Goal: Book appointment/travel/reservation

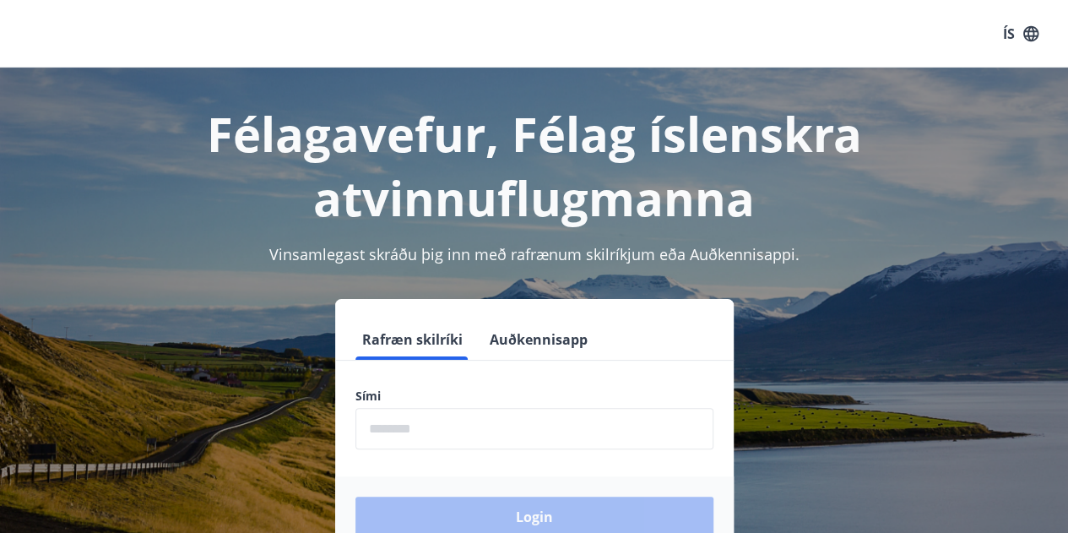
click at [434, 427] on input "phone" at bounding box center [535, 428] width 358 height 41
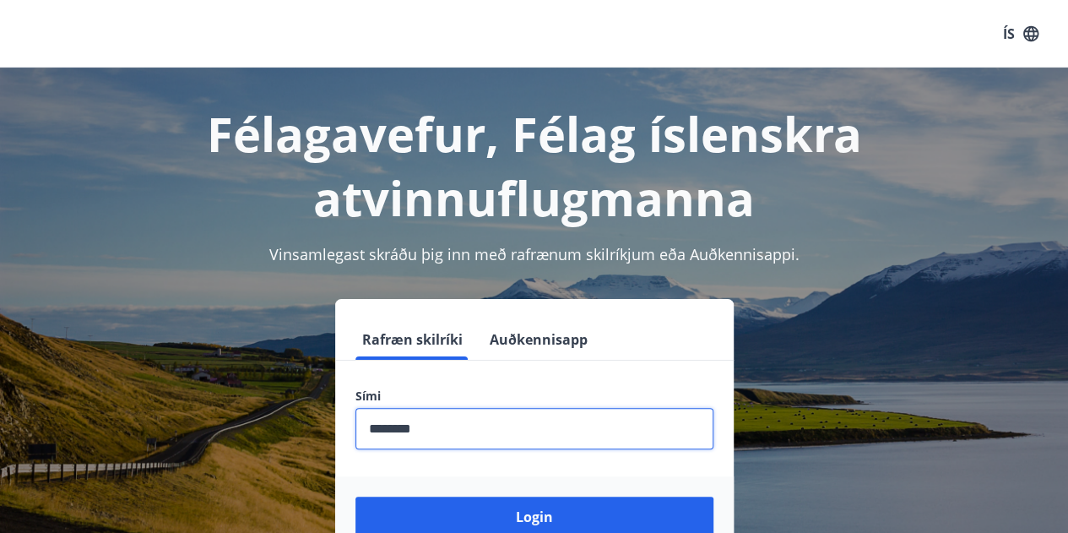
type input "********"
click at [356, 497] on button "Login" at bounding box center [535, 517] width 358 height 41
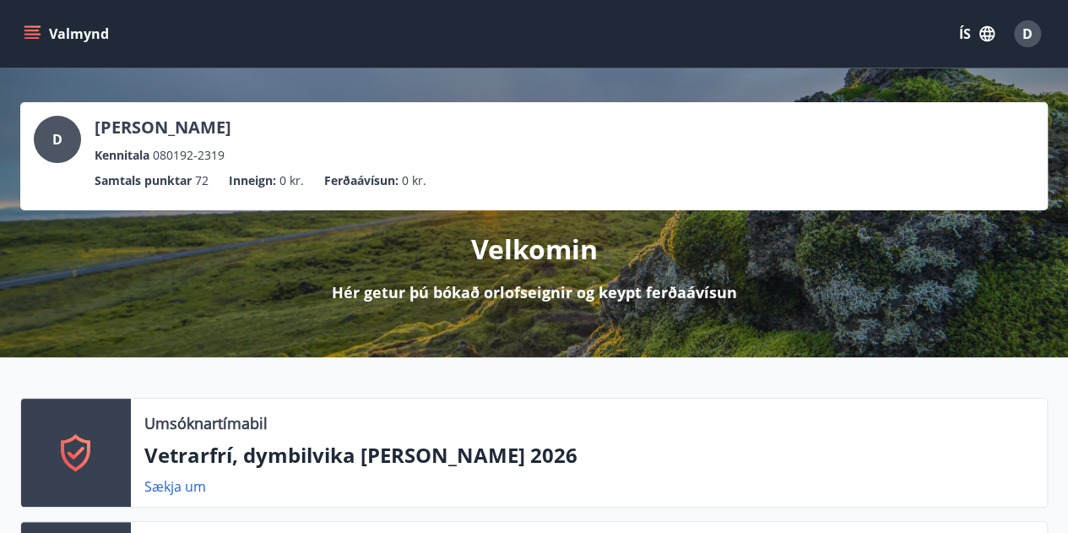
click at [42, 36] on button "Valmynd" at bounding box center [67, 34] width 95 height 30
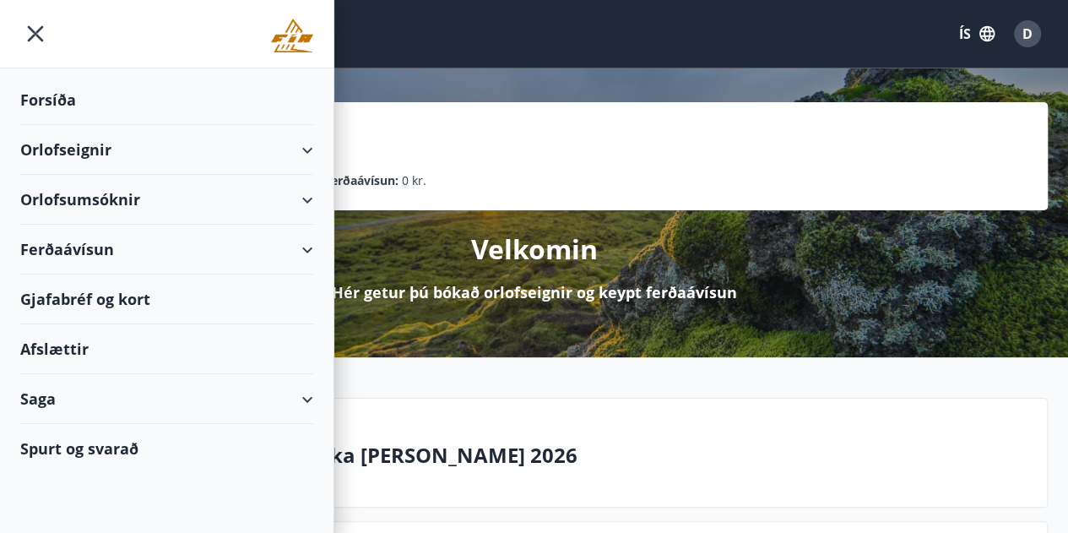
click at [64, 140] on div "Orlofseignir" at bounding box center [166, 150] width 293 height 50
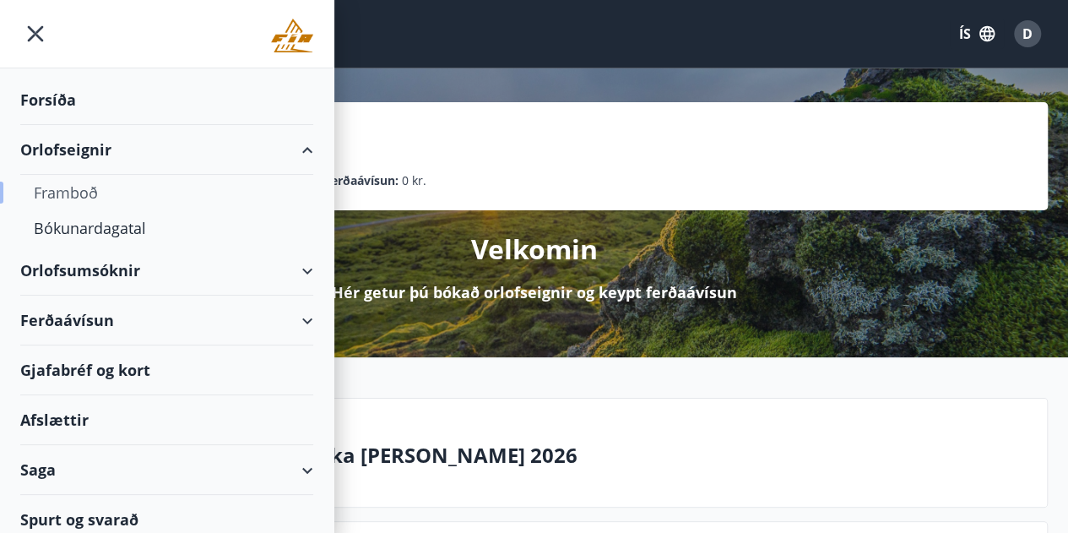
click at [84, 187] on div "Framboð" at bounding box center [167, 192] width 266 height 35
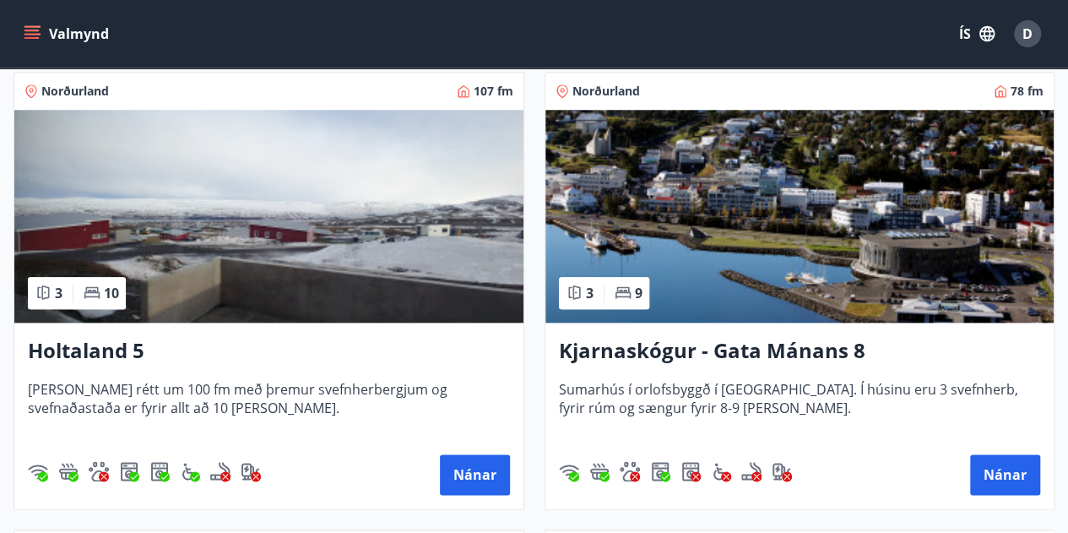
scroll to position [1098, 0]
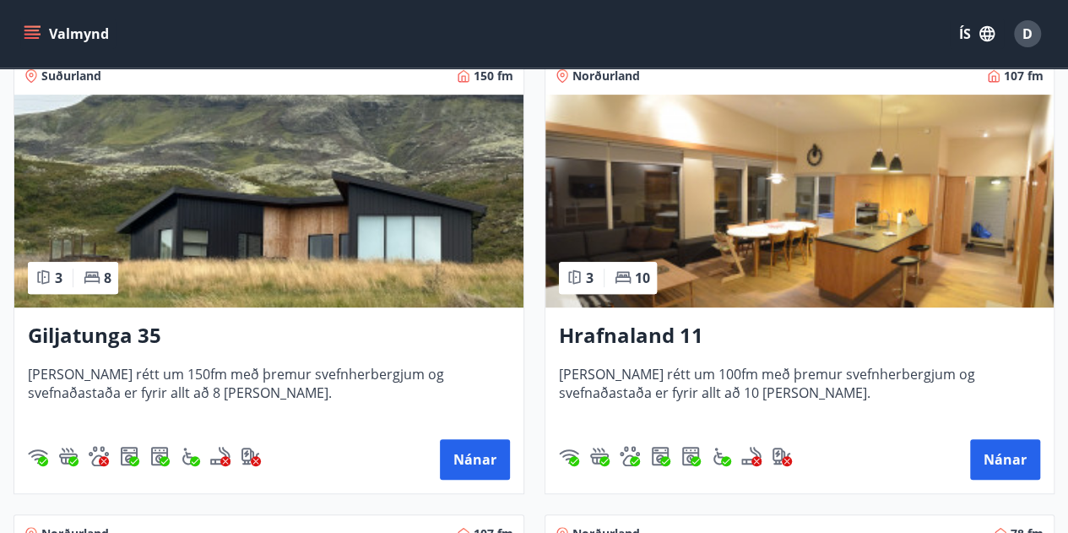
click at [365, 186] on img at bounding box center [268, 201] width 509 height 213
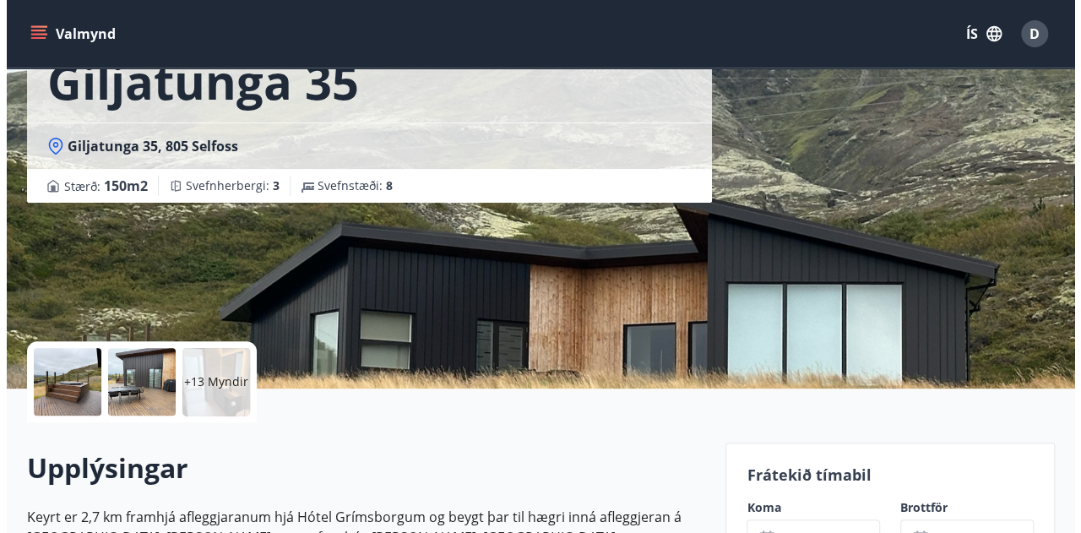
scroll to position [169, 0]
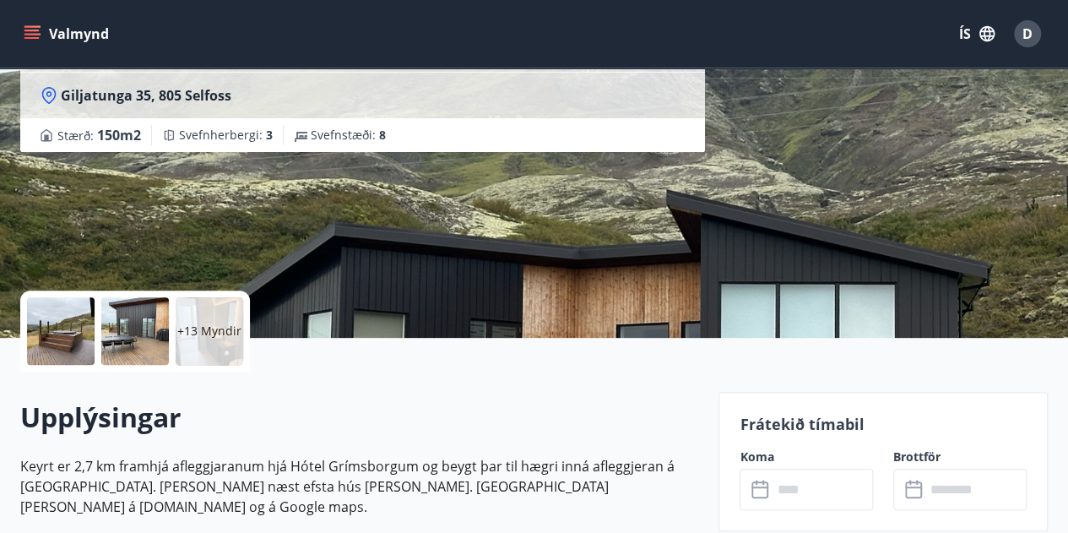
click at [214, 333] on p "+13 Myndir" at bounding box center [209, 331] width 64 height 17
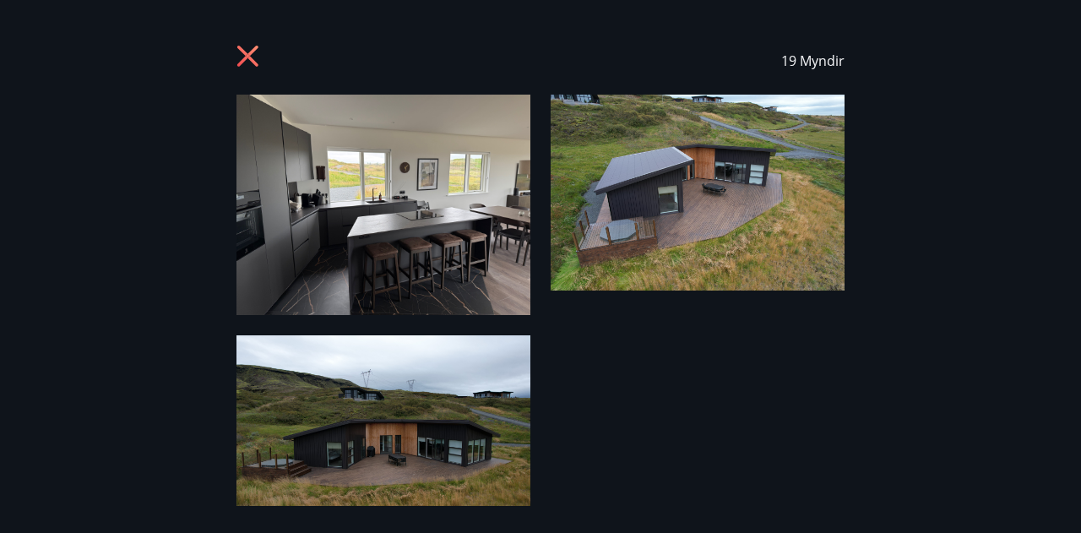
click at [421, 183] on img at bounding box center [383, 205] width 294 height 220
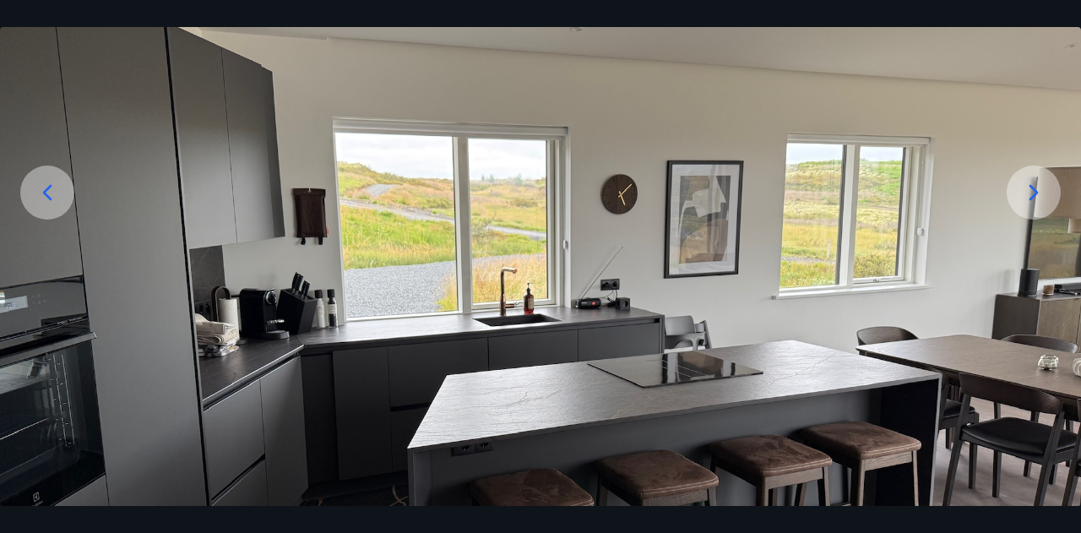
click at [1034, 278] on img at bounding box center [540, 331] width 1081 height 811
click at [1038, 210] on div at bounding box center [1034, 193] width 54 height 54
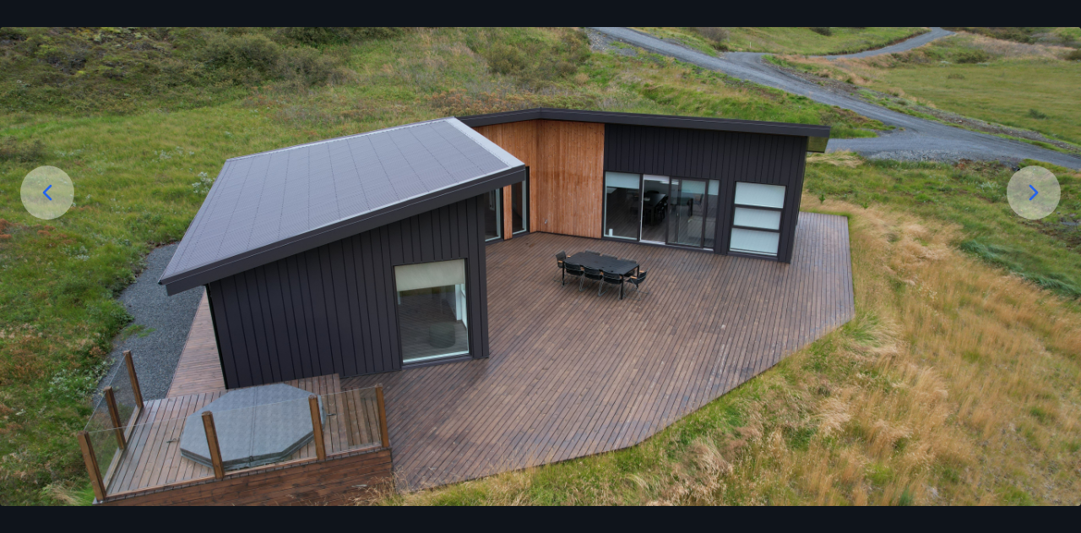
click at [1035, 202] on icon at bounding box center [1033, 192] width 27 height 27
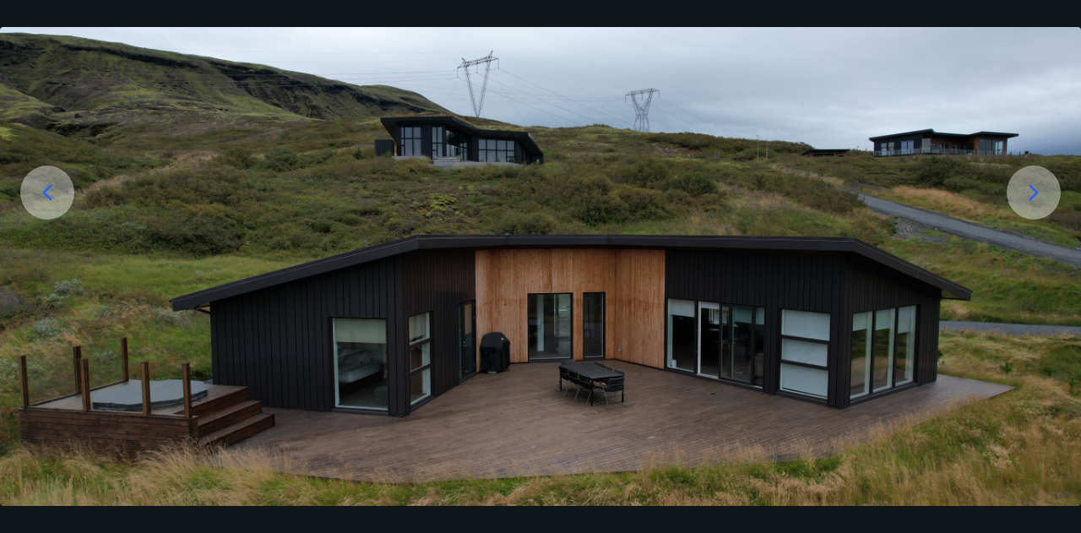
click at [1035, 202] on icon at bounding box center [1033, 192] width 27 height 27
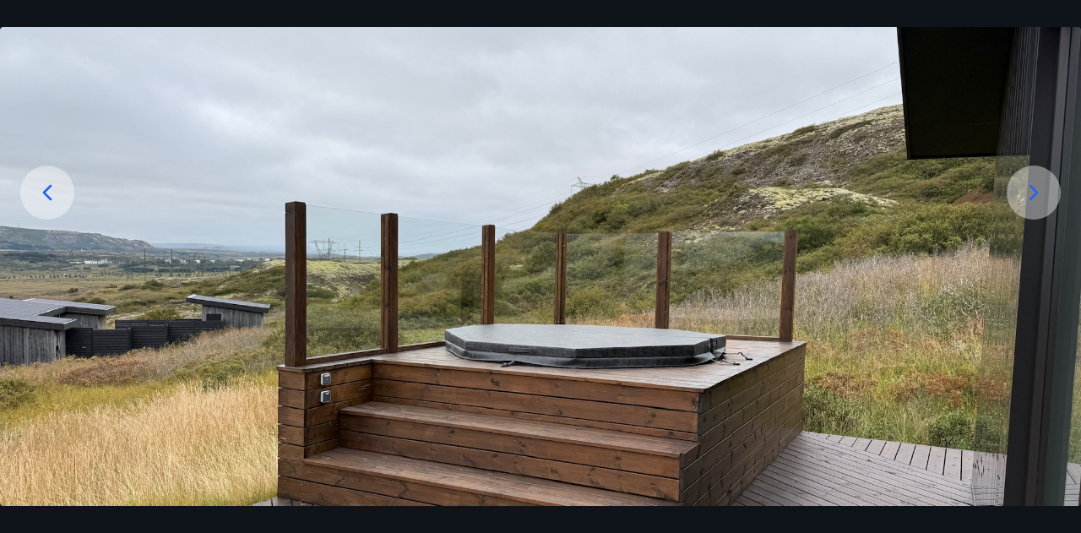
click at [1020, 198] on icon at bounding box center [1033, 192] width 27 height 27
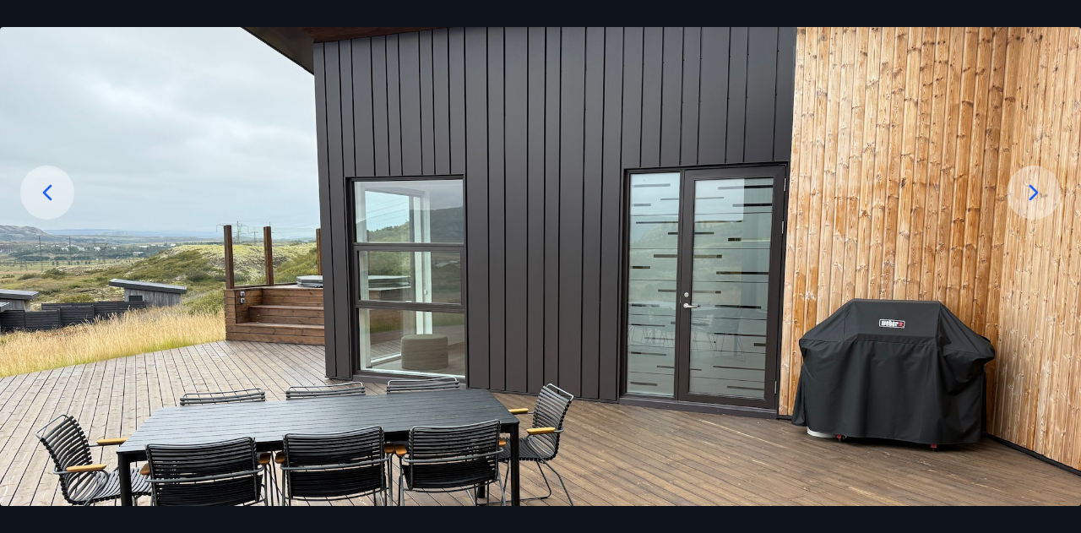
click at [1034, 195] on icon at bounding box center [1033, 192] width 9 height 16
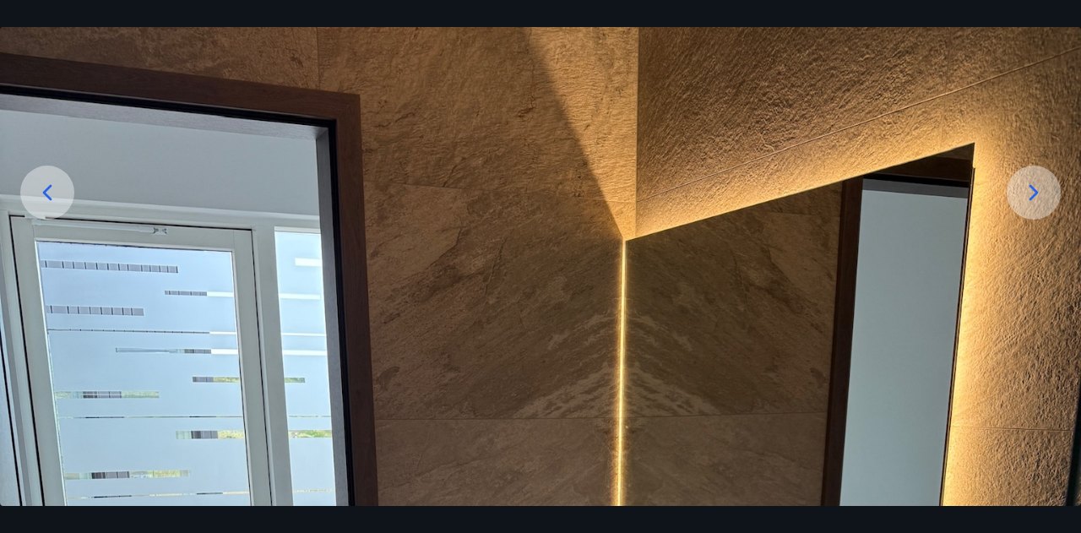
click at [1032, 182] on icon at bounding box center [1033, 192] width 27 height 27
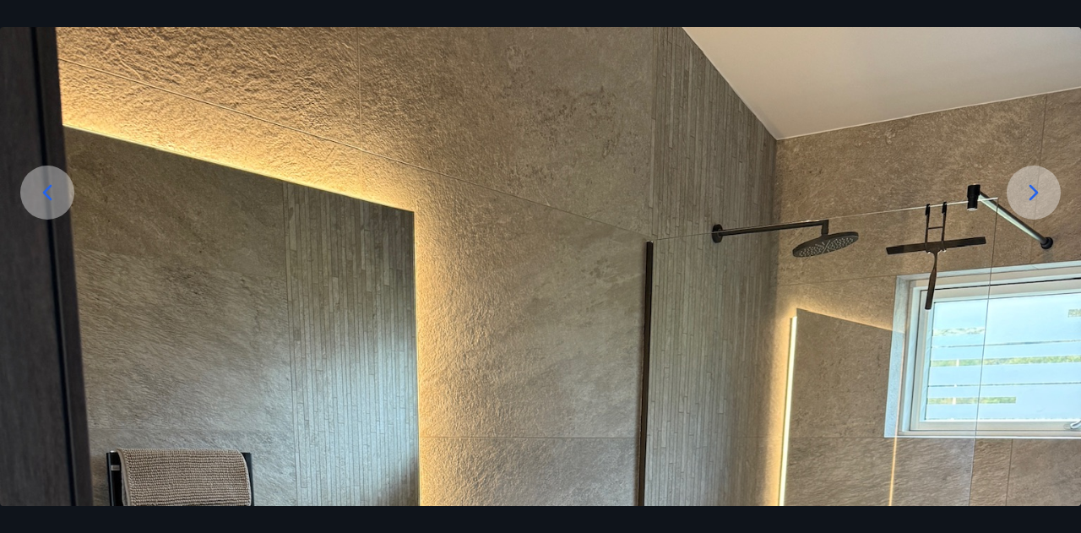
drag, startPoint x: 1032, startPoint y: 193, endPoint x: 885, endPoint y: 271, distance: 166.6
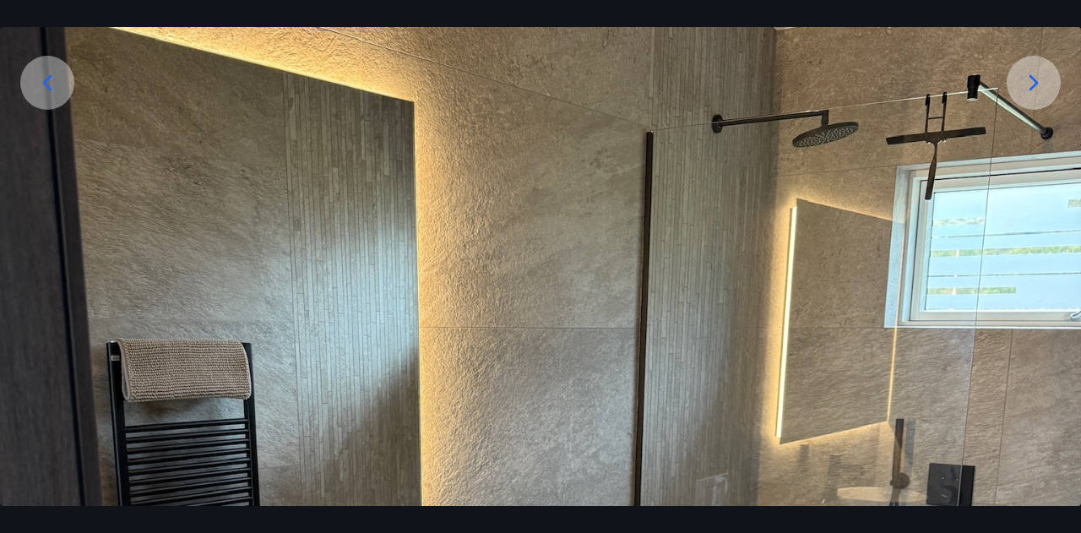
scroll to position [101, 0]
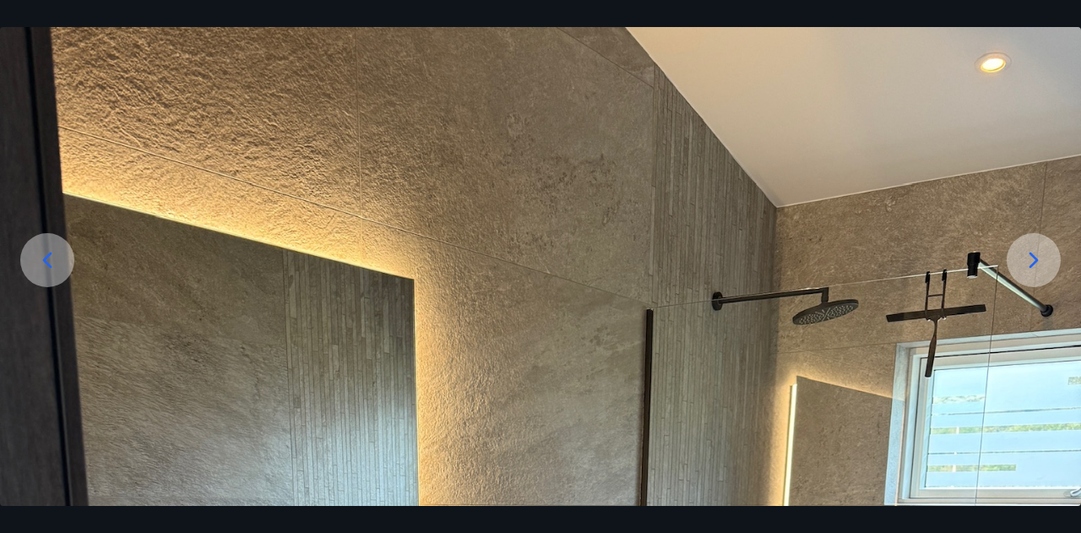
click at [1034, 242] on div at bounding box center [1034, 260] width 54 height 54
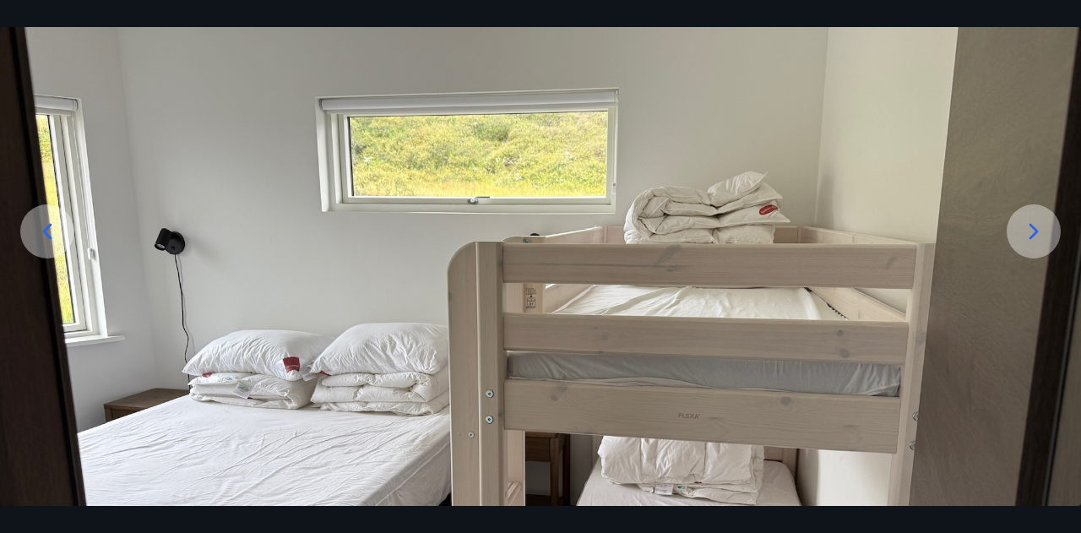
scroll to position [0, 0]
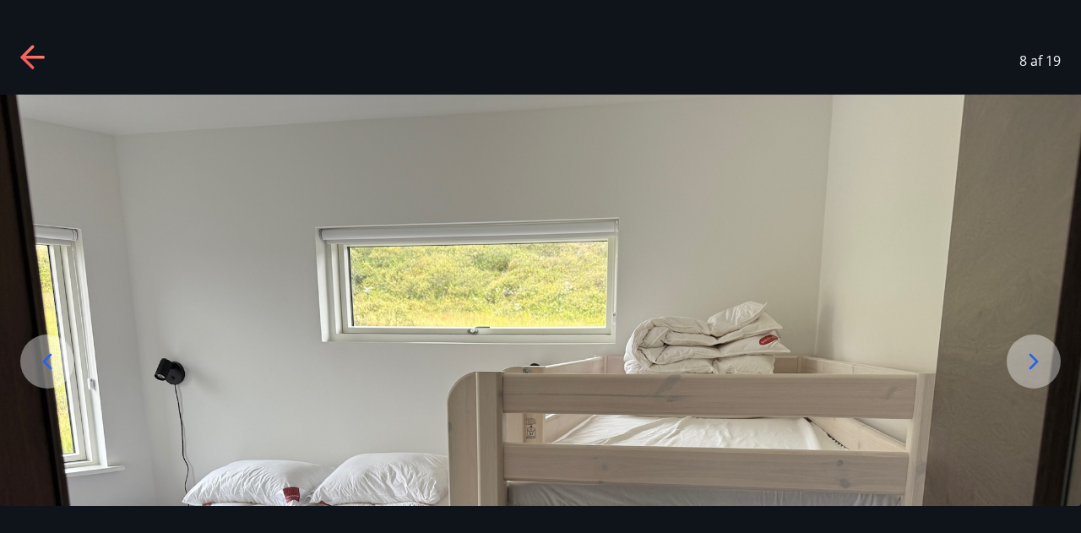
click at [1013, 358] on div at bounding box center [1034, 361] width 54 height 54
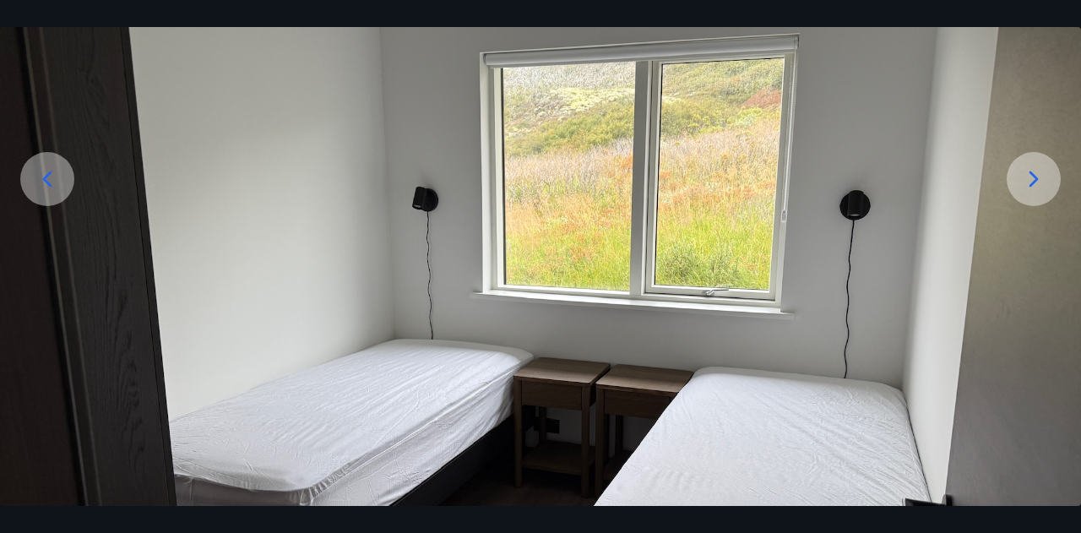
scroll to position [169, 0]
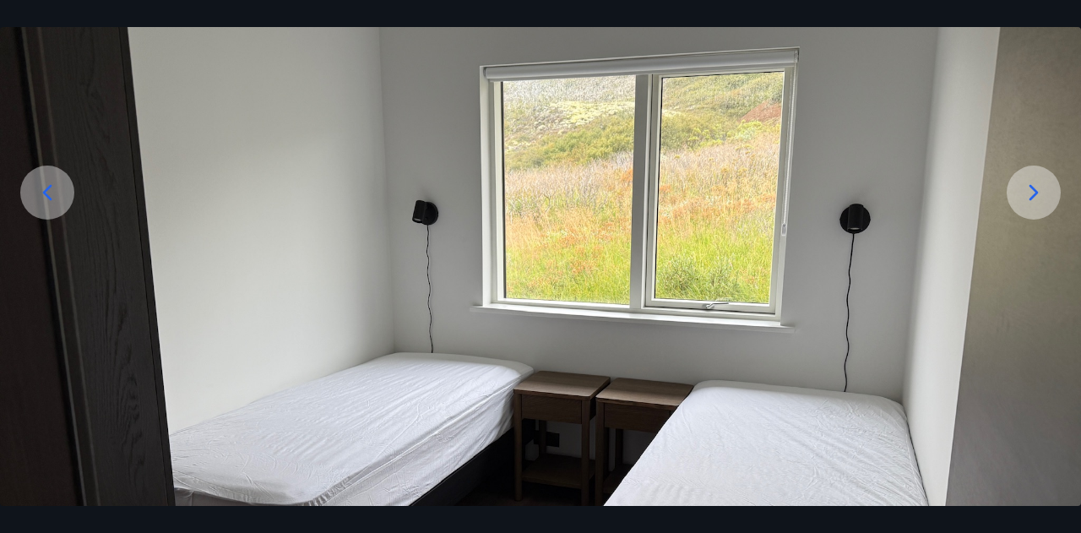
click at [1043, 197] on icon at bounding box center [1033, 192] width 27 height 27
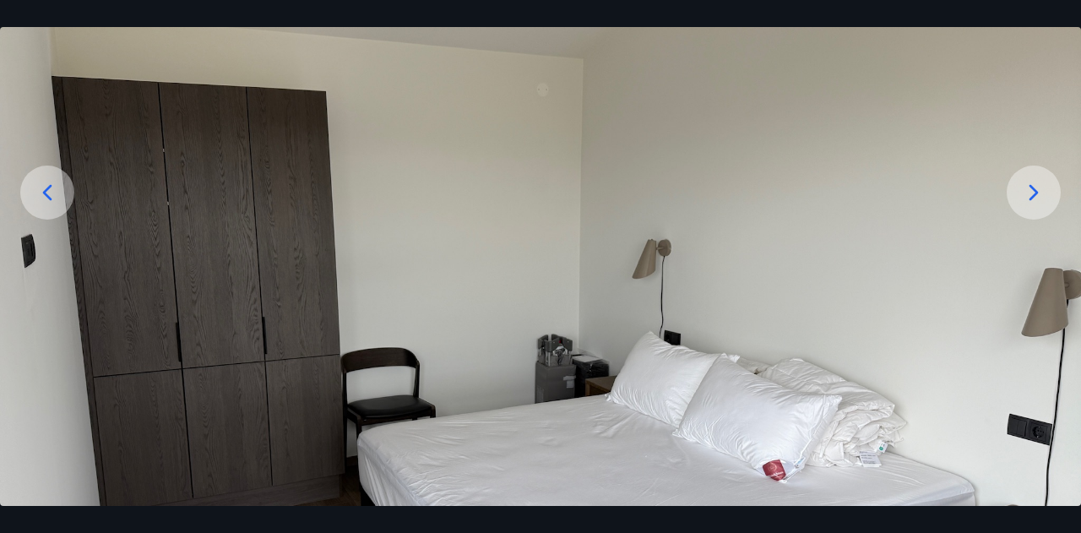
click at [1043, 197] on icon at bounding box center [1033, 192] width 27 height 27
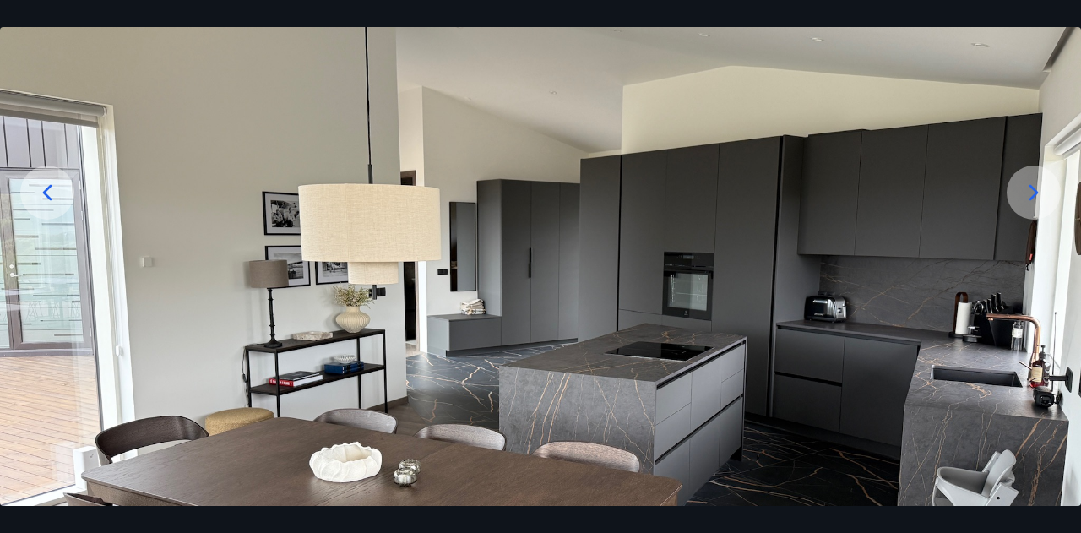
click at [1043, 197] on icon at bounding box center [1033, 192] width 27 height 27
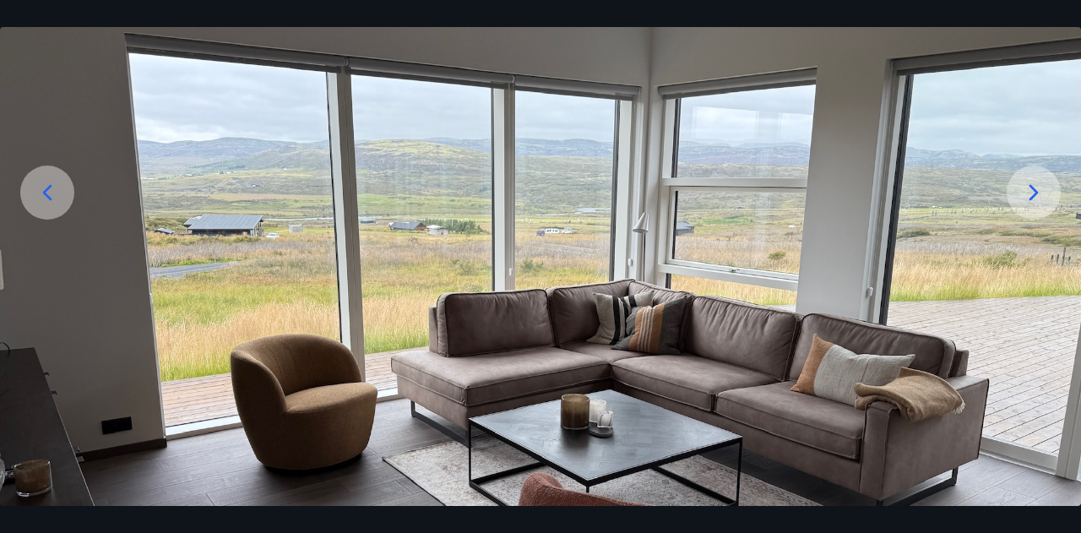
click at [1043, 197] on icon at bounding box center [1033, 192] width 27 height 27
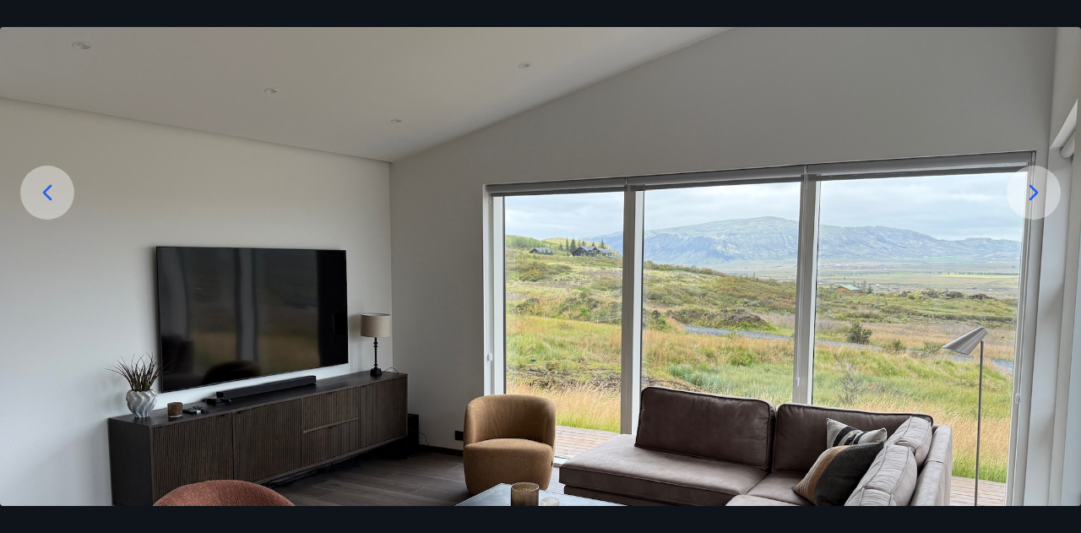
click at [1043, 197] on icon at bounding box center [1033, 192] width 27 height 27
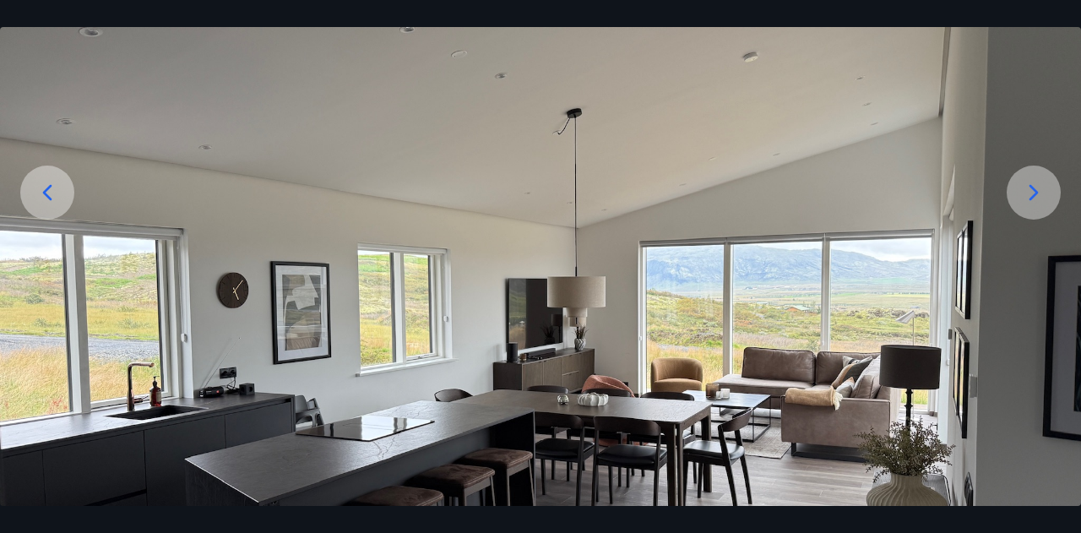
click at [1043, 197] on icon at bounding box center [1033, 192] width 27 height 27
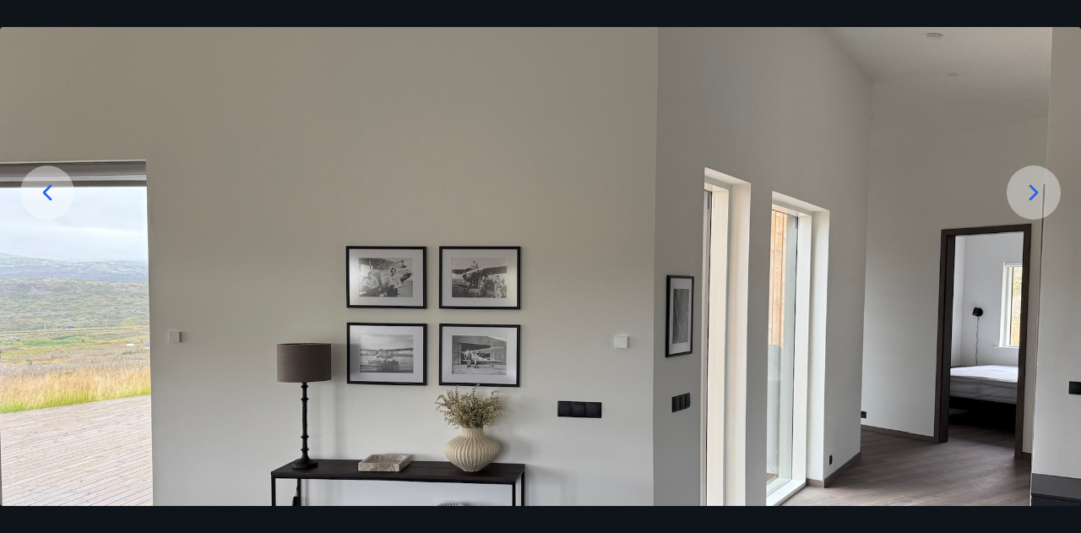
click at [1043, 197] on icon at bounding box center [1033, 192] width 27 height 27
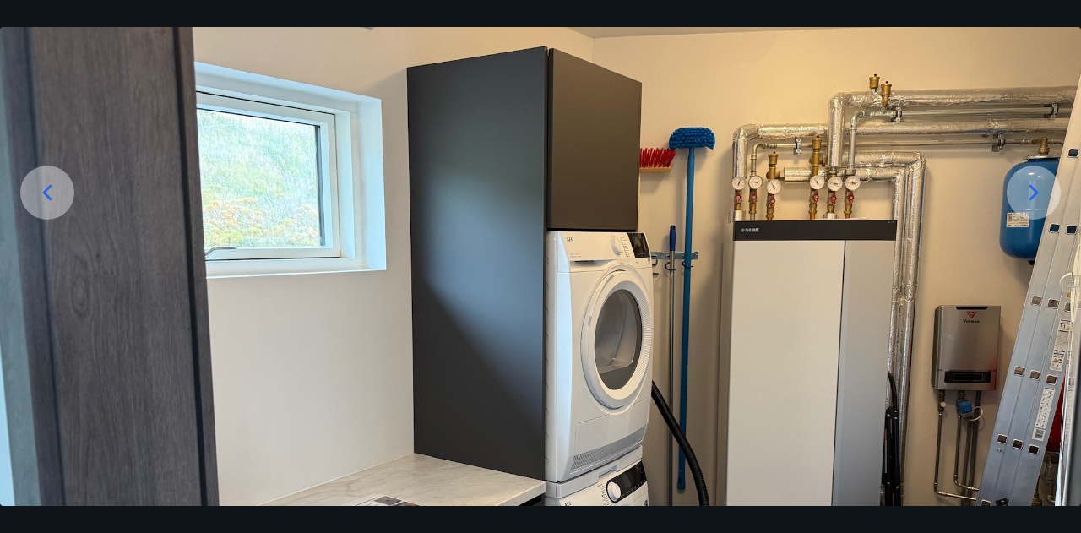
click at [1043, 197] on icon at bounding box center [1033, 192] width 27 height 27
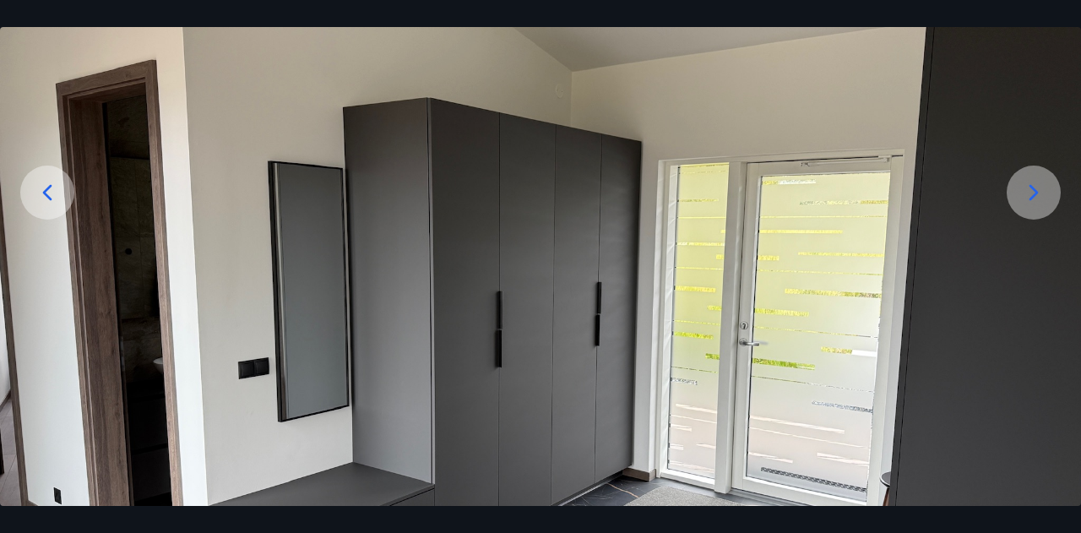
click at [1043, 197] on icon at bounding box center [1033, 192] width 27 height 27
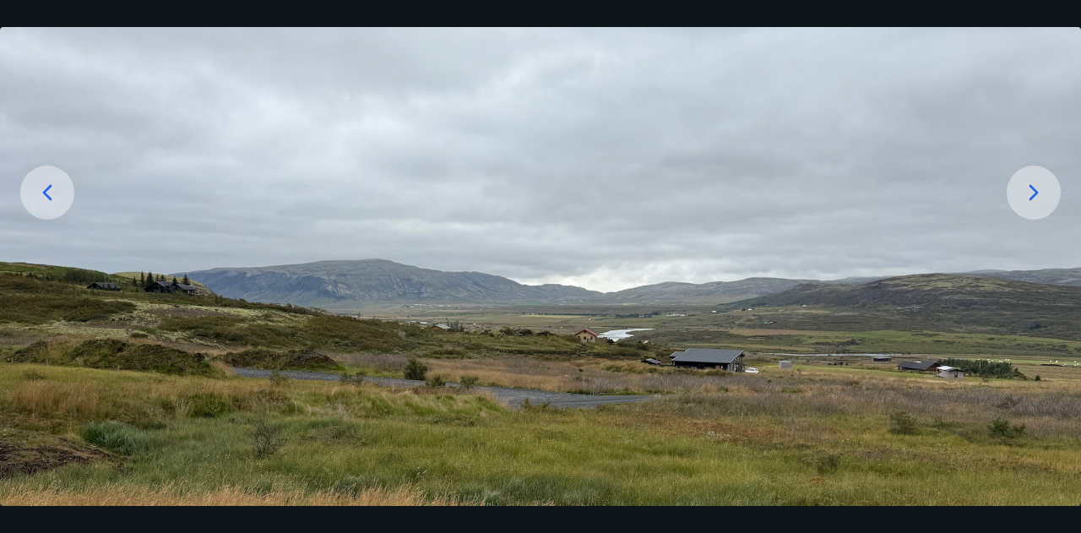
click at [1043, 197] on icon at bounding box center [1033, 192] width 27 height 27
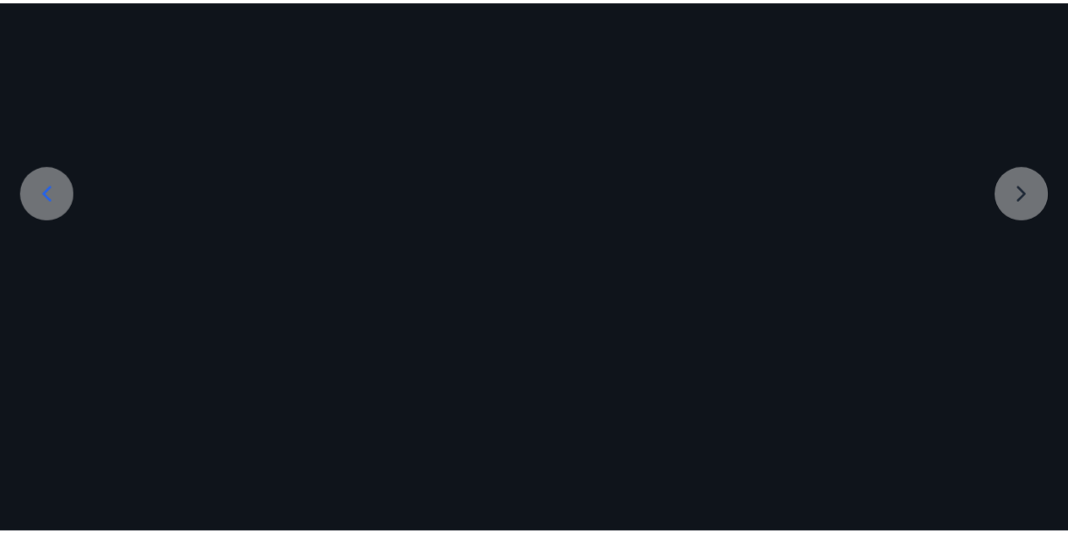
scroll to position [155, 0]
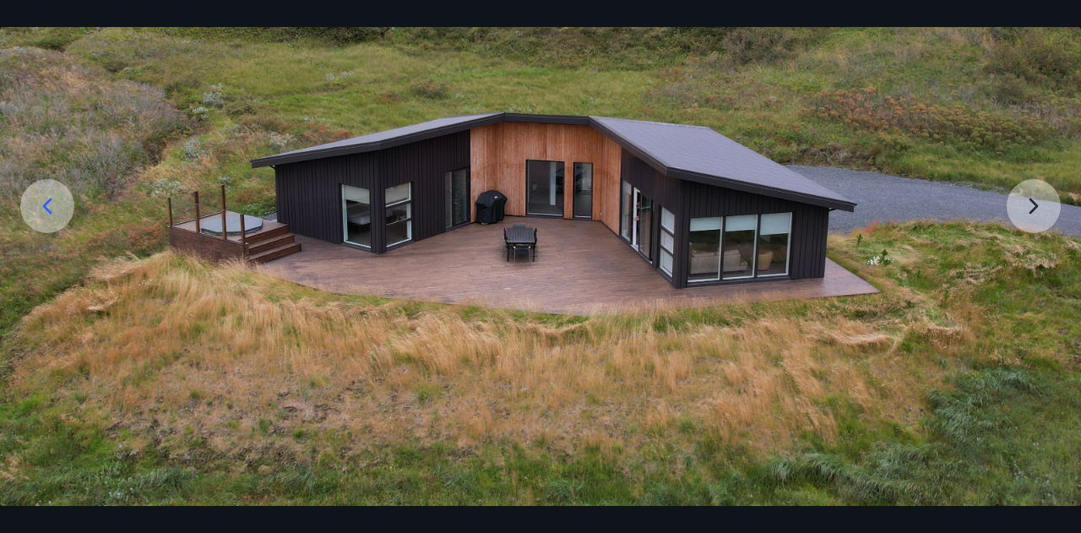
click at [1043, 197] on img at bounding box center [540, 222] width 1081 height 567
click at [1043, 198] on img at bounding box center [540, 222] width 1081 height 567
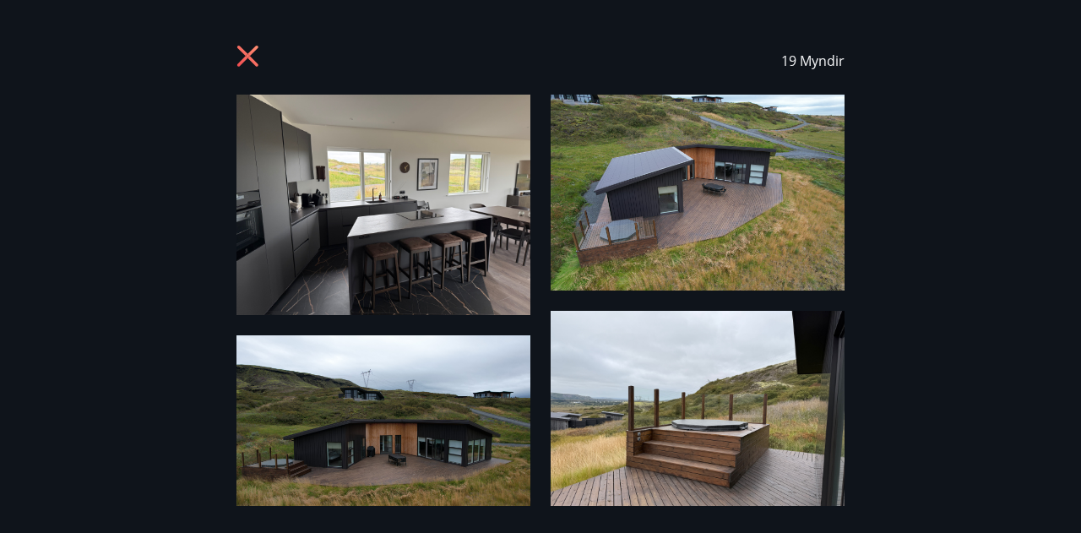
click at [261, 58] on icon at bounding box center [249, 58] width 27 height 27
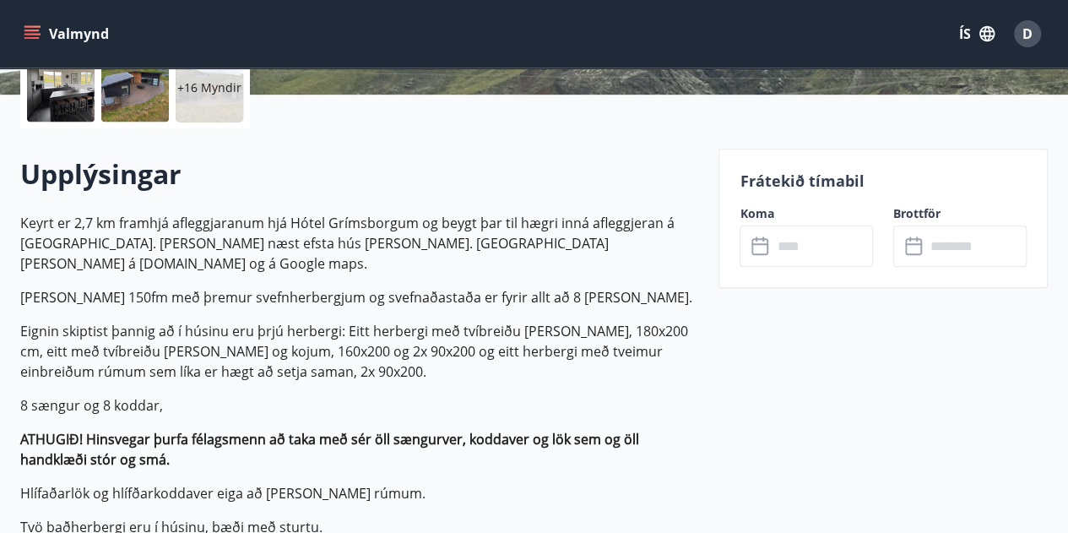
scroll to position [338, 0]
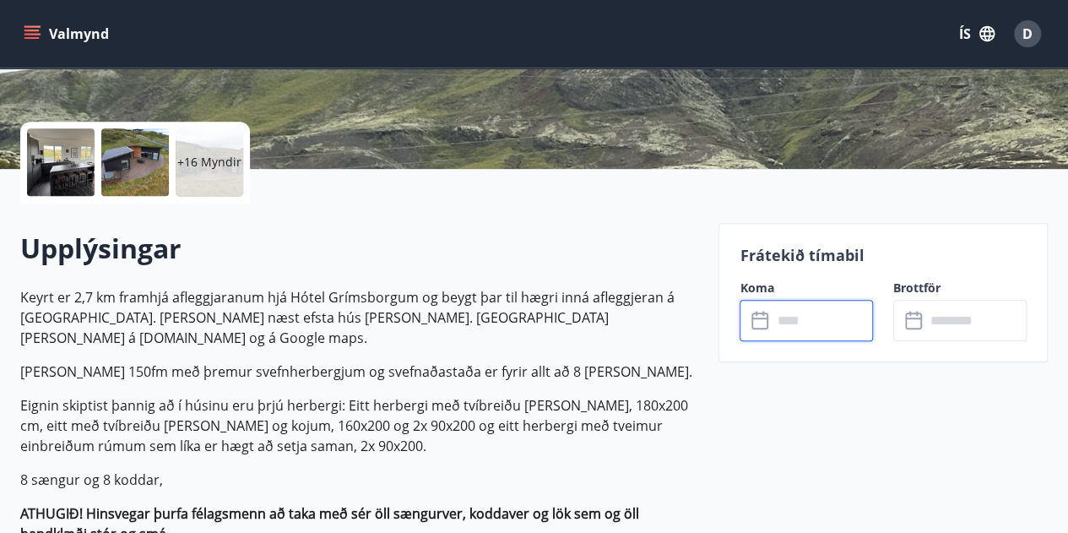
click at [779, 310] on input "text" at bounding box center [822, 320] width 101 height 41
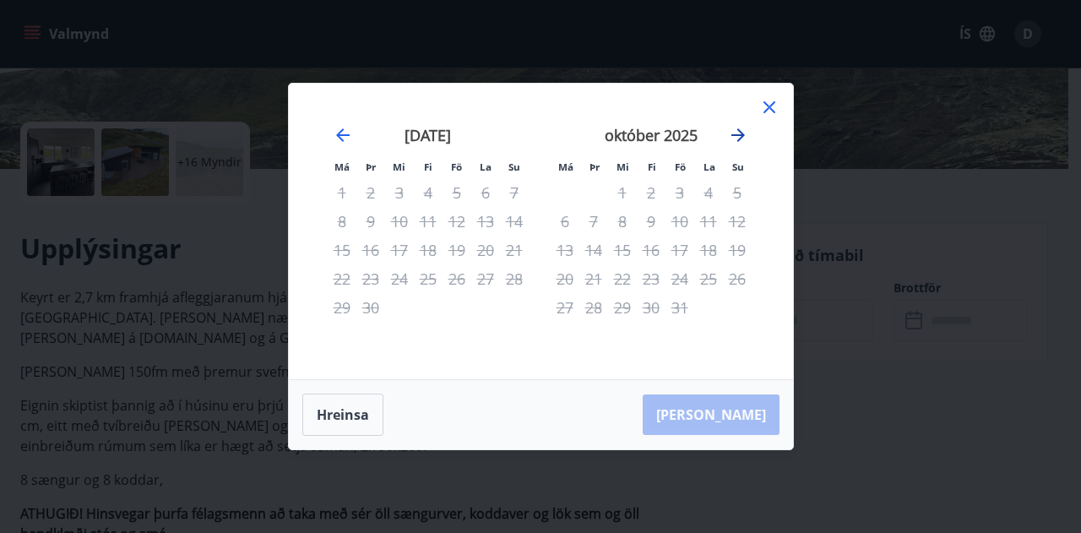
click at [732, 138] on icon "Move forward to switch to the next month." at bounding box center [738, 135] width 20 height 20
click at [471, 254] on div "18" at bounding box center [485, 250] width 29 height 29
click at [731, 140] on icon "Move forward to switch to the next month." at bounding box center [738, 135] width 20 height 20
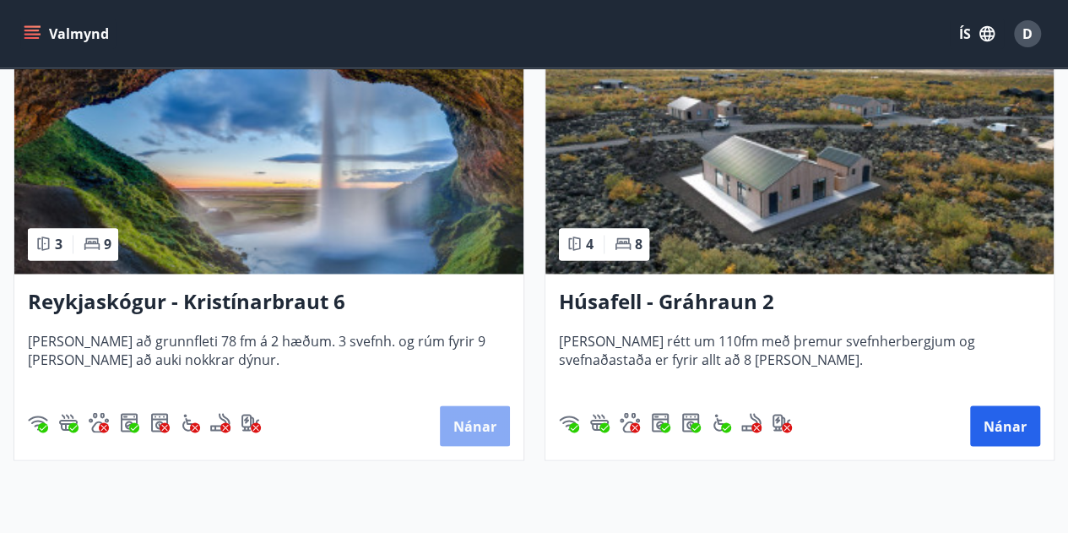
click at [477, 432] on button "Nánar" at bounding box center [475, 425] width 70 height 41
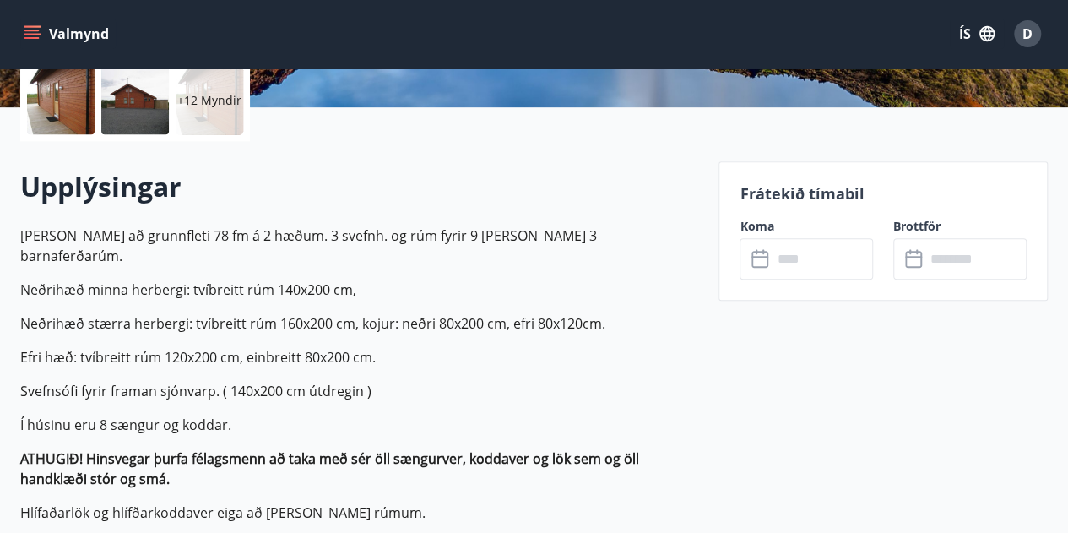
scroll to position [422, 0]
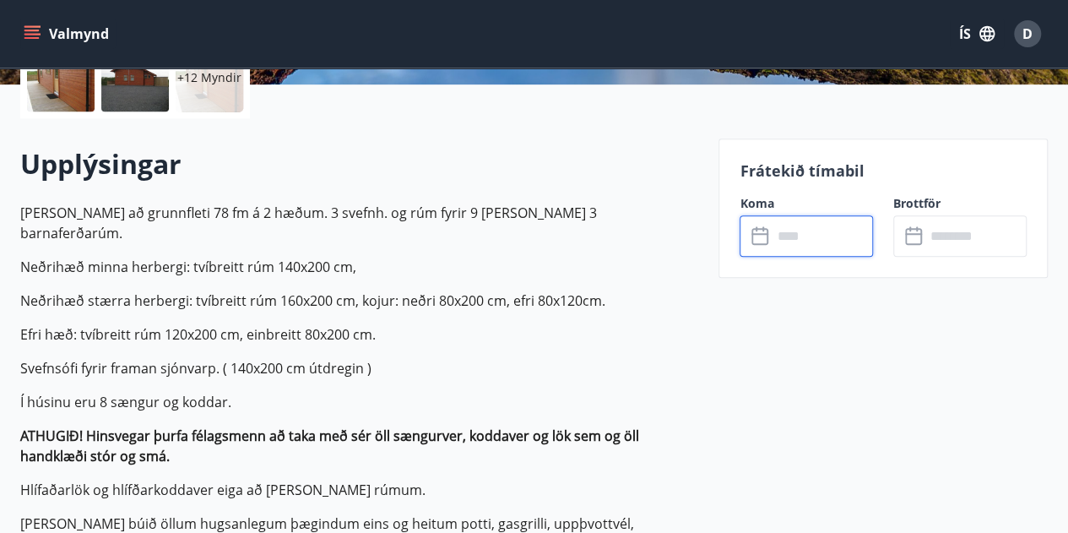
click at [792, 237] on input "text" at bounding box center [822, 235] width 101 height 41
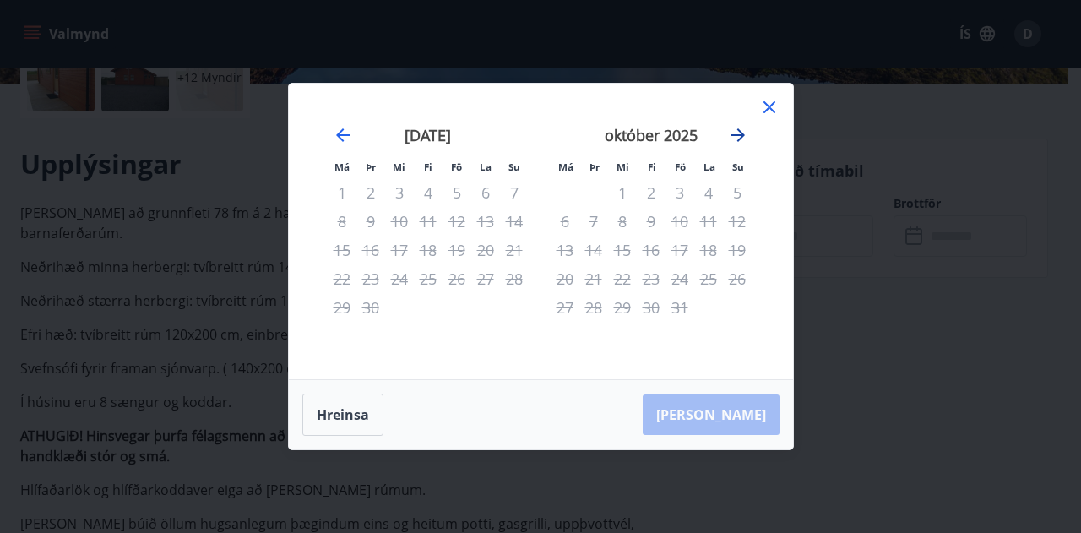
click at [728, 135] on icon "Move forward to switch to the next month." at bounding box center [738, 135] width 20 height 20
click at [466, 270] on div "24" at bounding box center [457, 278] width 29 height 29
click at [458, 248] on div "17" at bounding box center [457, 250] width 29 height 29
drag, startPoint x: 727, startPoint y: 134, endPoint x: 739, endPoint y: 136, distance: 11.9
click at [728, 134] on icon "Move forward to switch to the next month." at bounding box center [738, 135] width 20 height 20
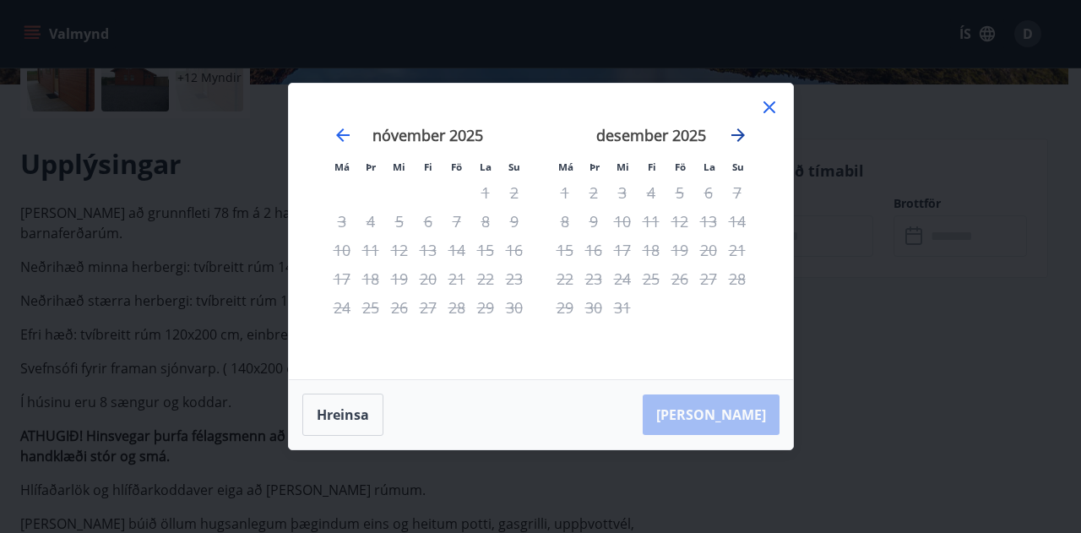
click at [739, 136] on icon "Move forward to switch to the next month." at bounding box center [738, 135] width 14 height 14
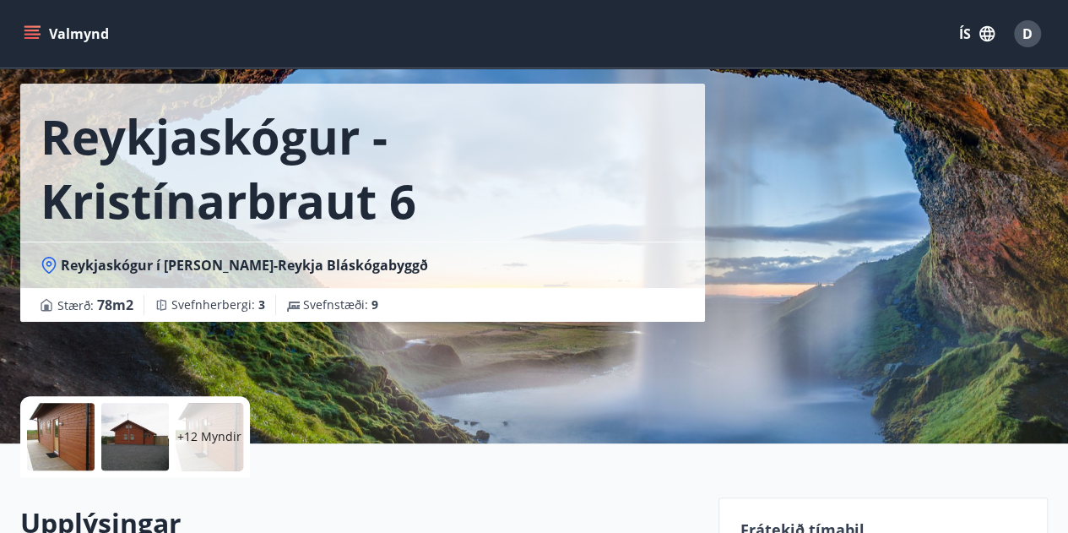
scroll to position [253, 0]
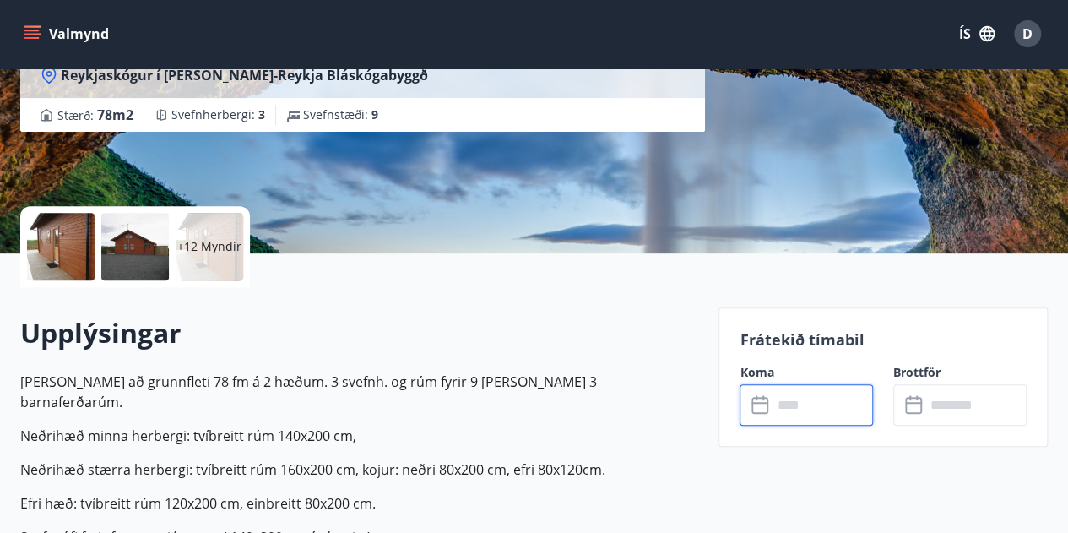
click at [807, 411] on input "text" at bounding box center [822, 404] width 101 height 41
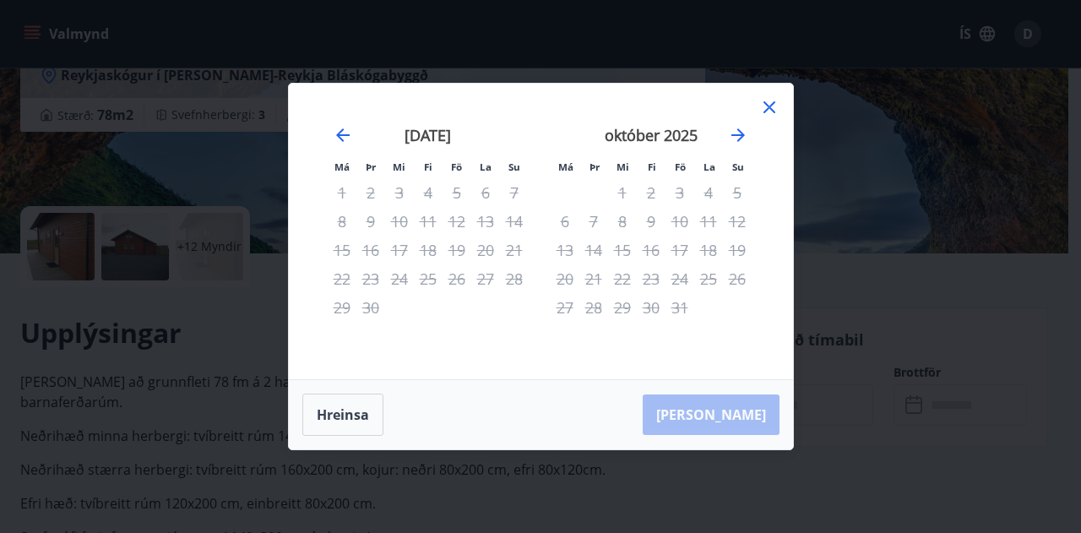
drag, startPoint x: 508, startPoint y: 261, endPoint x: 436, endPoint y: 207, distance: 90.5
click at [508, 261] on div "21" at bounding box center [514, 250] width 29 height 29
drag, startPoint x: 377, startPoint y: 392, endPoint x: 360, endPoint y: 408, distance: 23.3
click at [375, 393] on div "Hreinsa Taka Frá" at bounding box center [541, 414] width 504 height 69
click at [356, 415] on button "Hreinsa" at bounding box center [342, 415] width 81 height 42
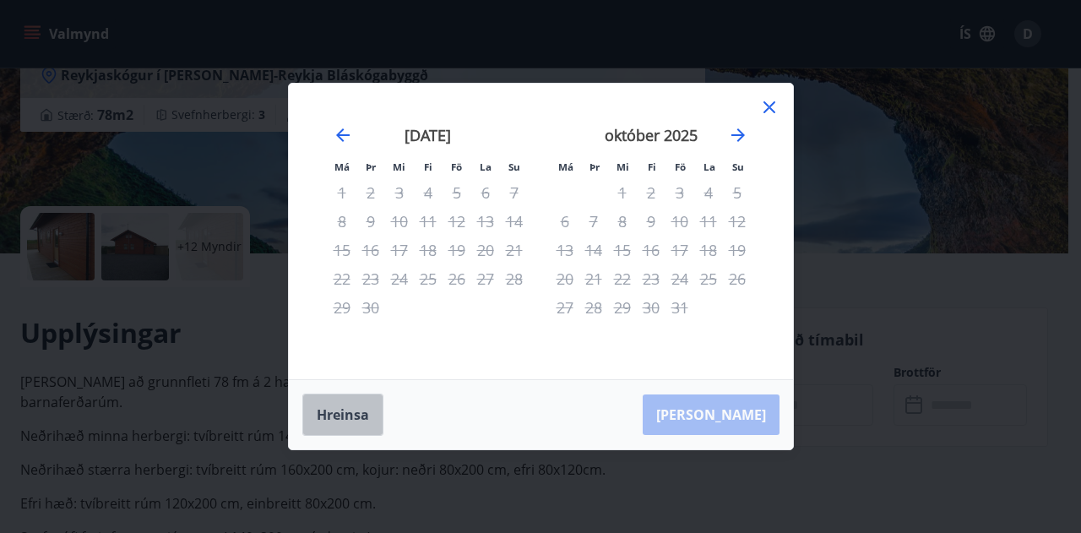
drag, startPoint x: 357, startPoint y: 415, endPoint x: 393, endPoint y: 405, distance: 36.9
click at [360, 413] on button "Hreinsa" at bounding box center [342, 415] width 81 height 42
click at [736, 409] on div "Hreinsa Taka Frá" at bounding box center [541, 414] width 504 height 69
click at [768, 110] on icon at bounding box center [769, 107] width 20 height 20
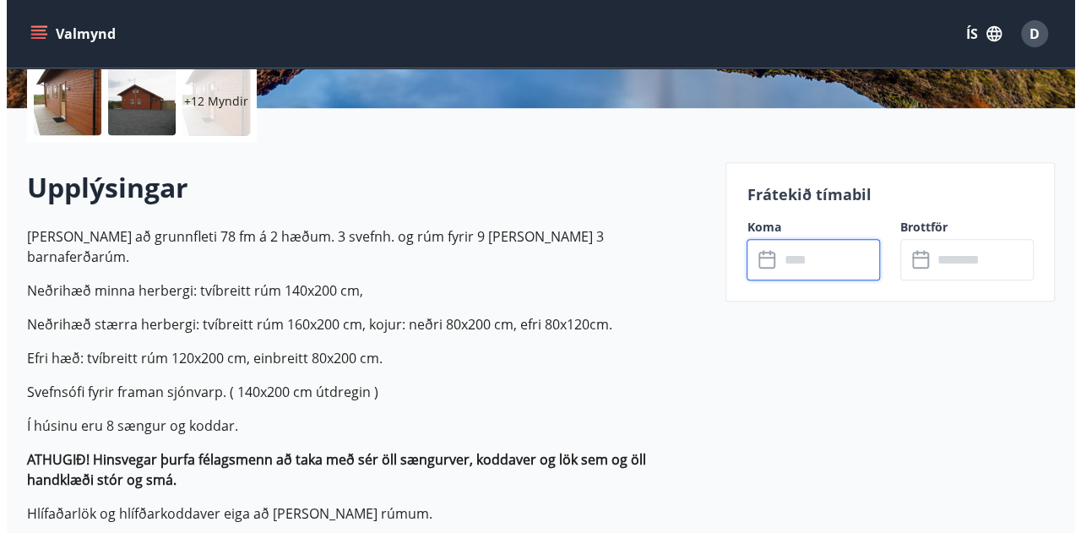
scroll to position [338, 0]
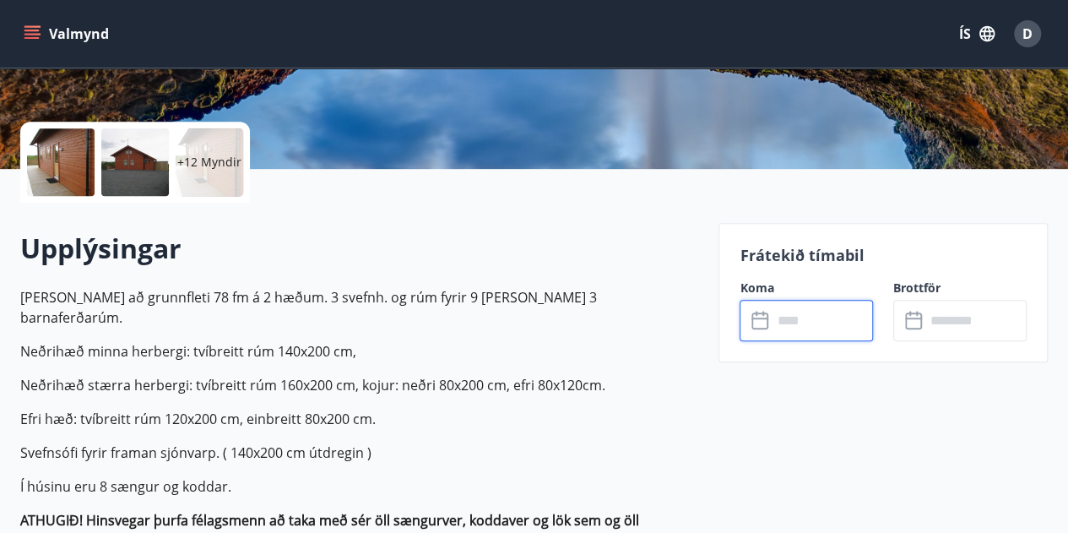
click at [799, 308] on input "text" at bounding box center [822, 320] width 101 height 41
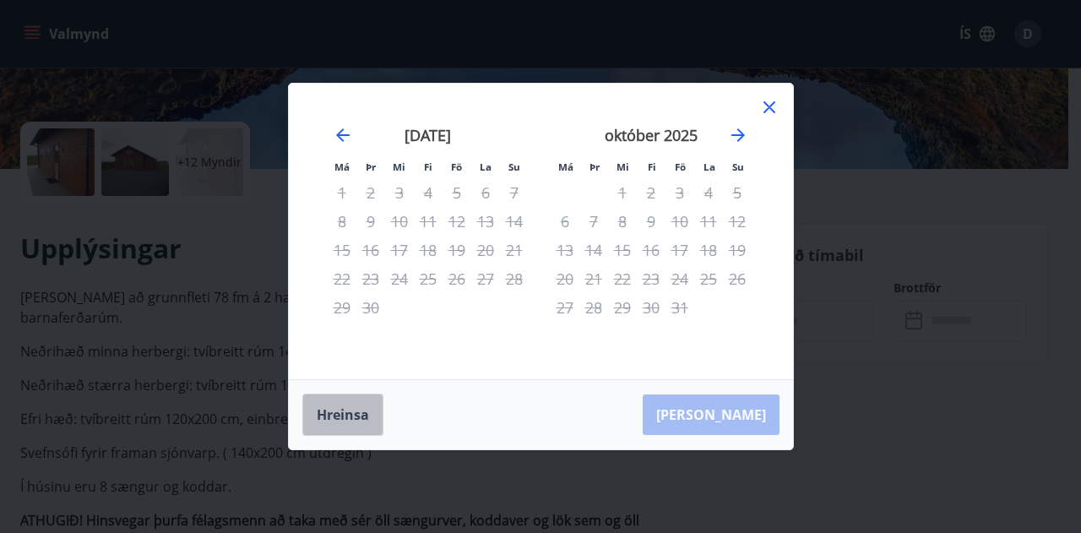
drag, startPoint x: 321, startPoint y: 416, endPoint x: 443, endPoint y: 303, distance: 166.1
click at [322, 416] on button "Hreinsa" at bounding box center [342, 415] width 81 height 42
click at [774, 111] on icon at bounding box center [769, 107] width 20 height 20
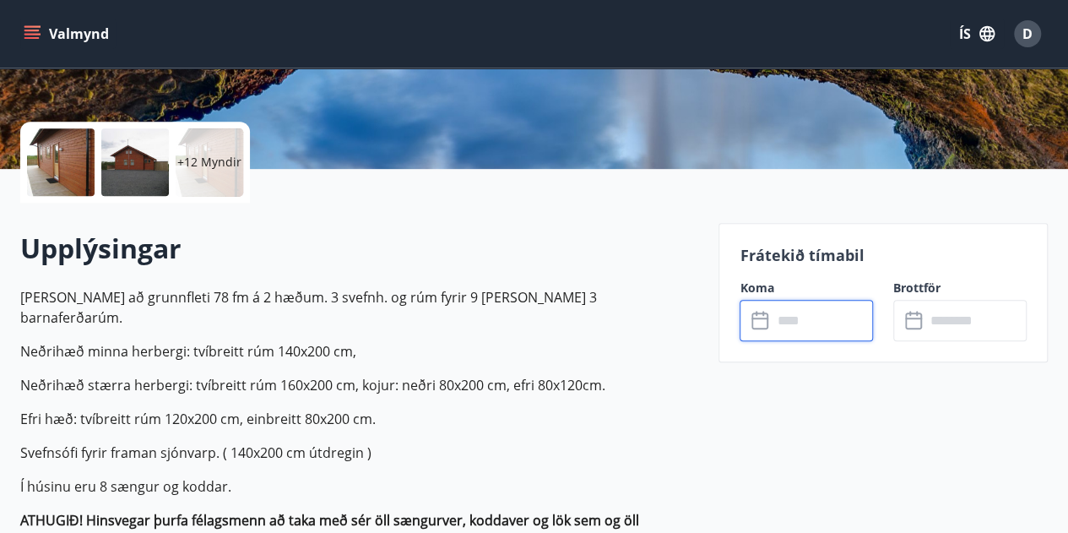
click at [982, 36] on icon "button" at bounding box center [987, 33] width 15 height 15
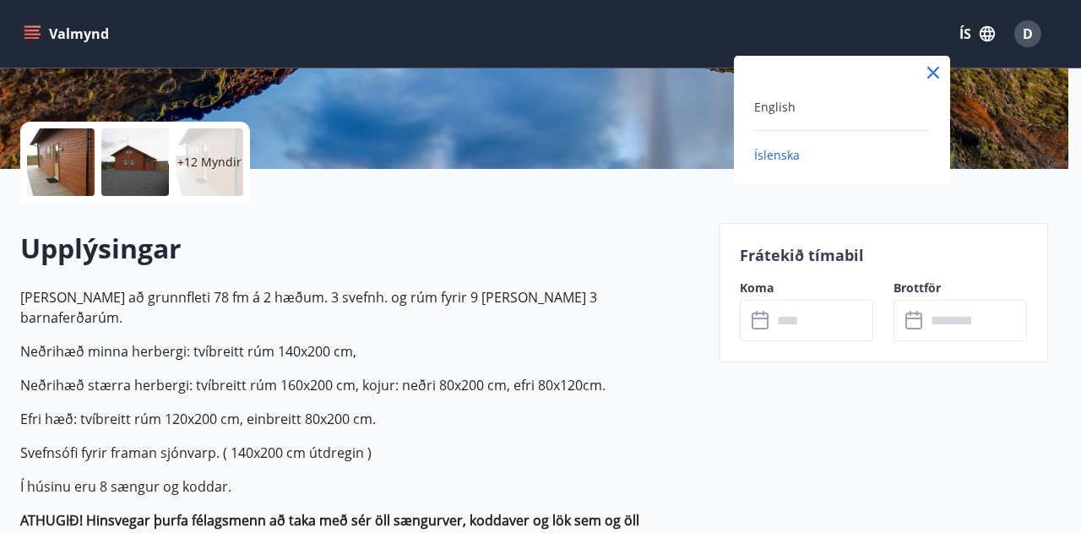
click at [1022, 30] on div at bounding box center [540, 266] width 1081 height 533
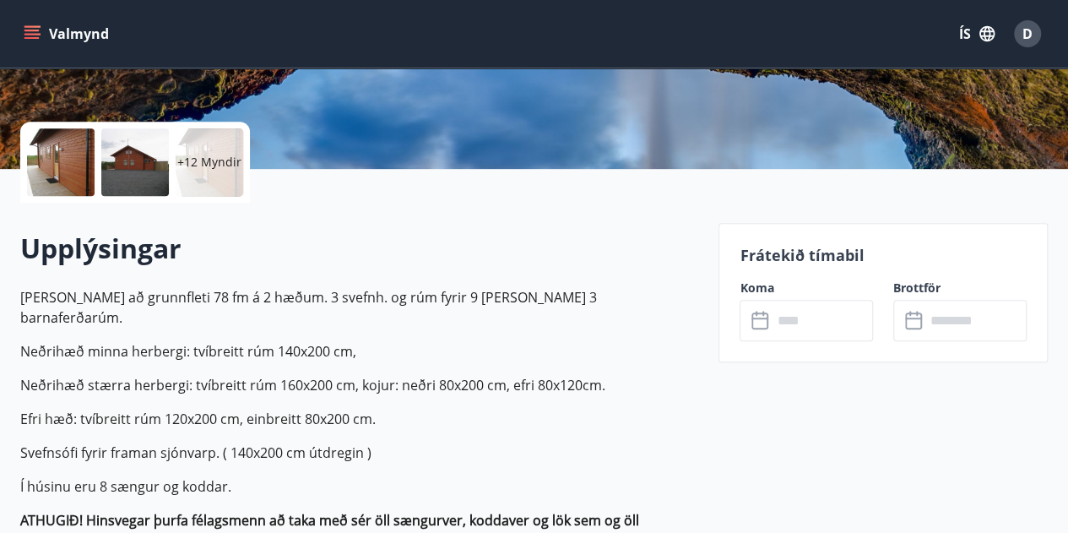
click at [1045, 24] on div "D" at bounding box center [1027, 34] width 41 height 41
click at [1029, 39] on span "D" at bounding box center [1028, 33] width 10 height 19
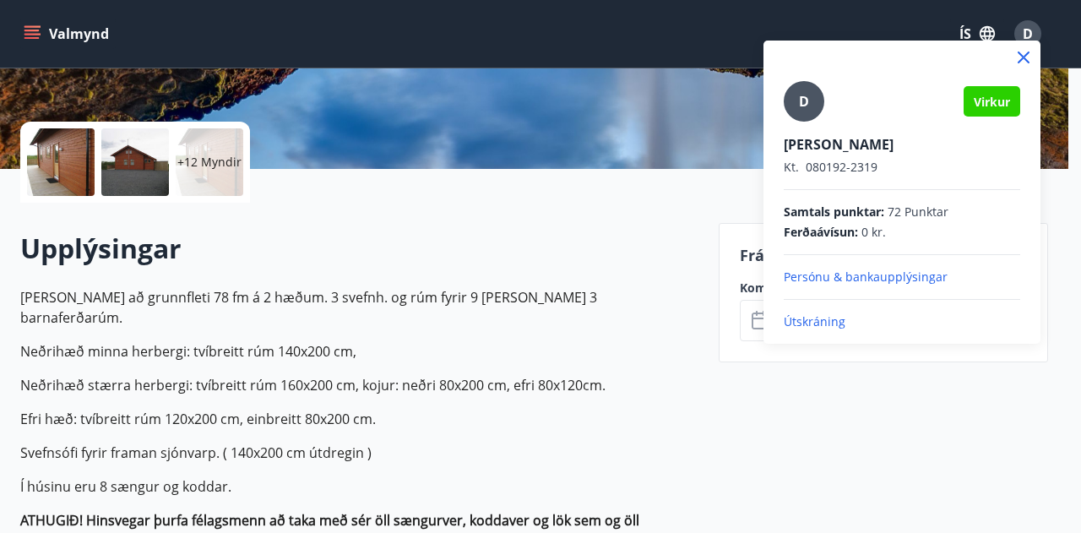
click at [798, 103] on div "D" at bounding box center [804, 101] width 41 height 41
click at [798, 124] on input "D" at bounding box center [899, 133] width 230 height 18
